Goal: Transaction & Acquisition: Purchase product/service

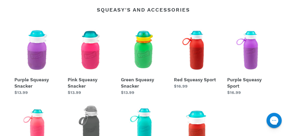
scroll to position [176, 0]
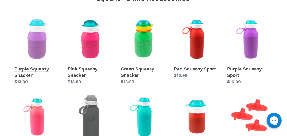
click at [33, 45] on link "Purple Squeasy Snacker" at bounding box center [36, 51] width 45 height 68
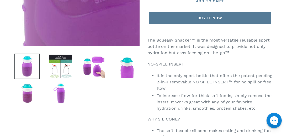
scroll to position [145, 0]
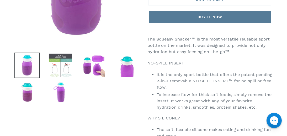
click at [58, 64] on img at bounding box center [60, 65] width 25 height 25
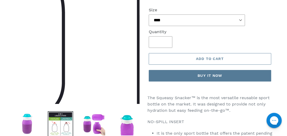
scroll to position [86, 0]
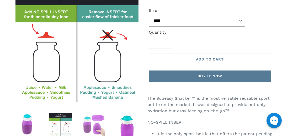
click at [98, 120] on img at bounding box center [93, 124] width 25 height 25
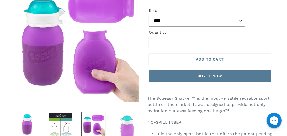
click at [126, 126] on img at bounding box center [126, 124] width 25 height 25
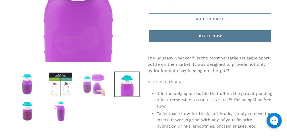
scroll to position [129, 0]
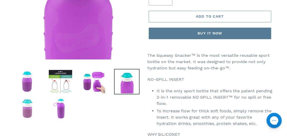
click at [31, 111] on img at bounding box center [26, 108] width 25 height 25
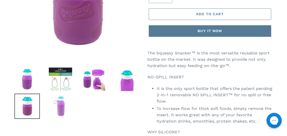
scroll to position [131, 0]
click at [61, 104] on img at bounding box center [60, 105] width 25 height 25
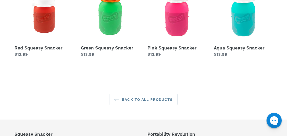
scroll to position [575, 0]
